Goal: Book appointment/travel/reservation

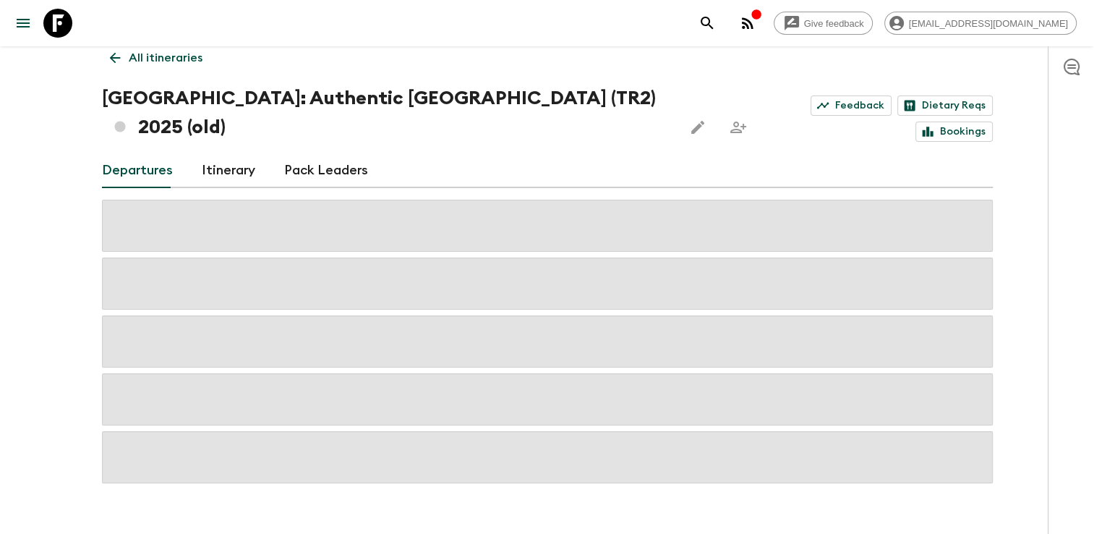
scroll to position [21, 0]
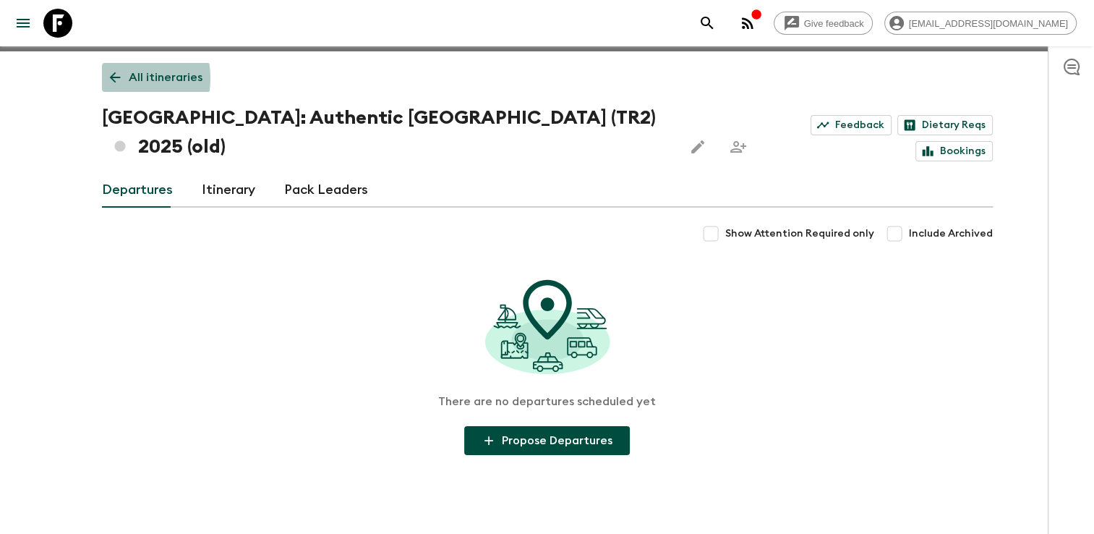
click at [115, 77] on icon at bounding box center [115, 77] width 16 height 16
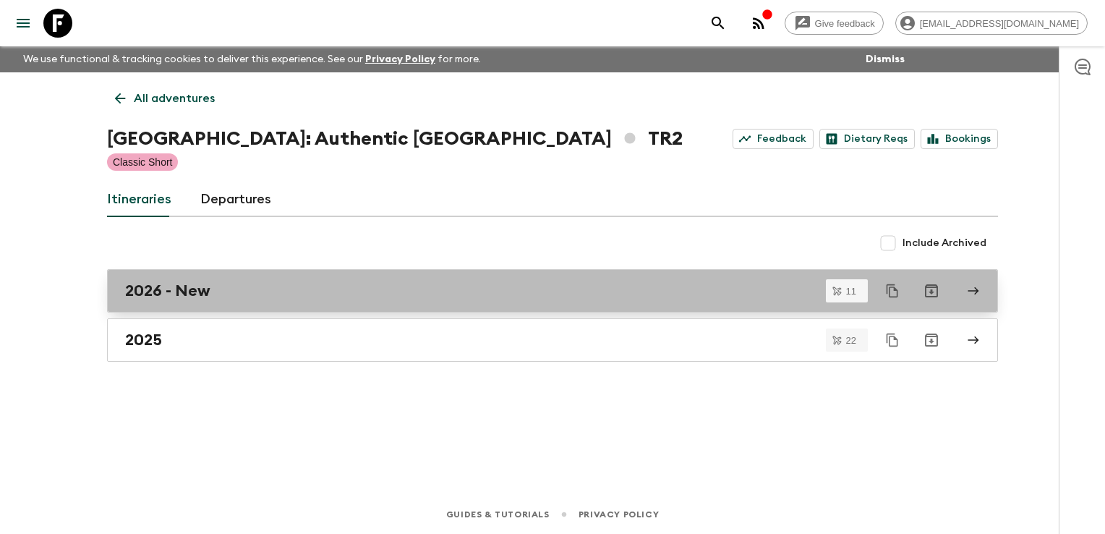
click at [188, 299] on link "2026 - New" at bounding box center [552, 290] width 891 height 43
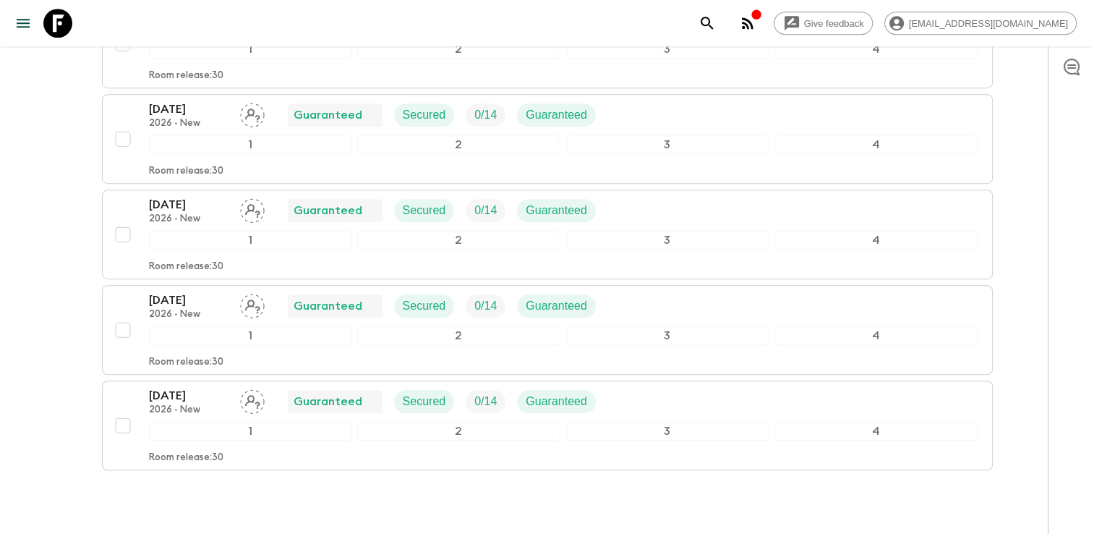
scroll to position [940, 0]
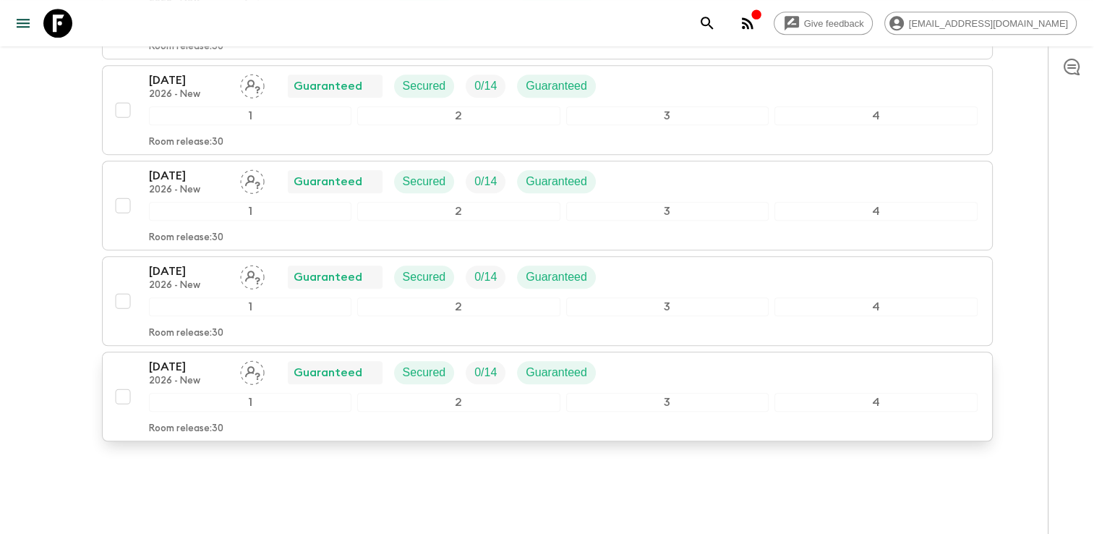
click at [353, 358] on div "[DATE] 2026 - New Guaranteed Secured 0 / 14 Guaranteed 1 2 3 4 Room release: 30" at bounding box center [563, 396] width 829 height 77
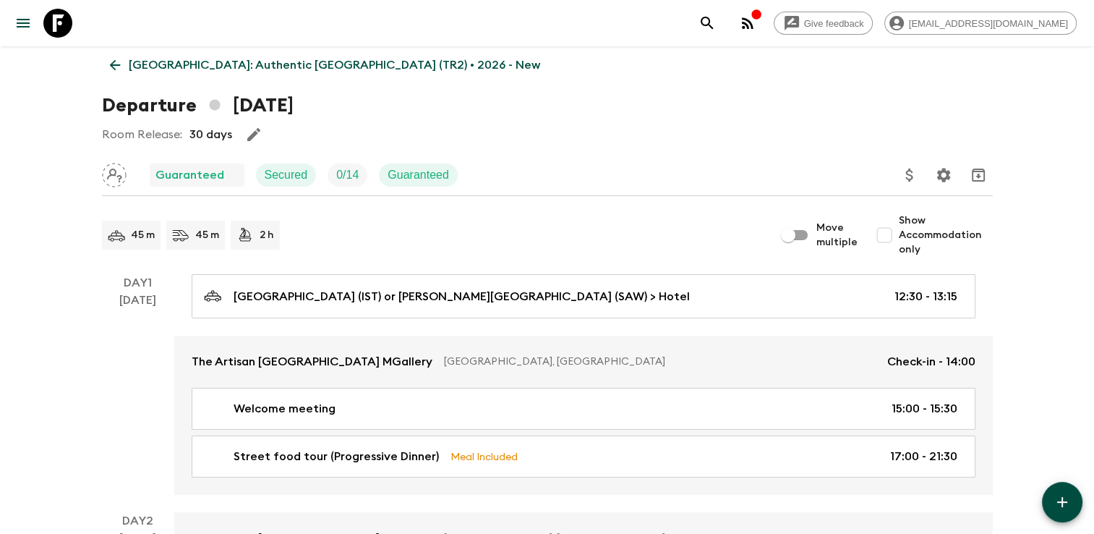
scroll to position [145, 0]
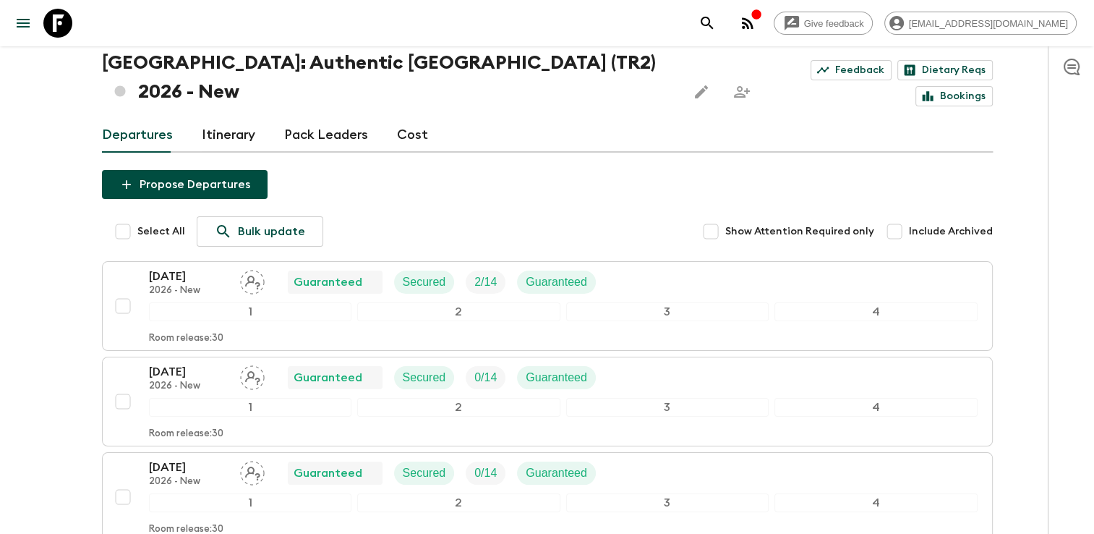
scroll to position [75, 0]
